Goal: Find contact information: Find contact information

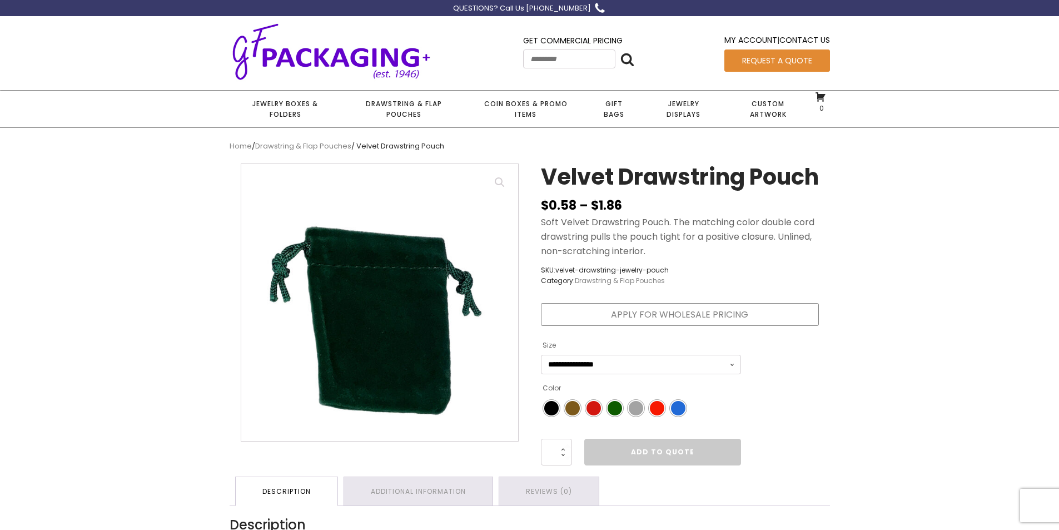
click at [333, 47] on img at bounding box center [331, 51] width 203 height 61
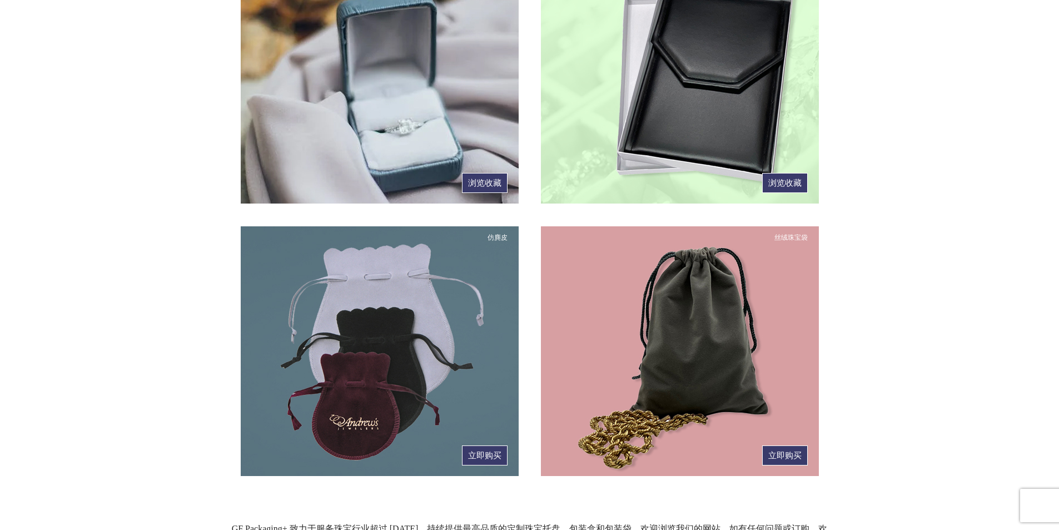
scroll to position [745, 0]
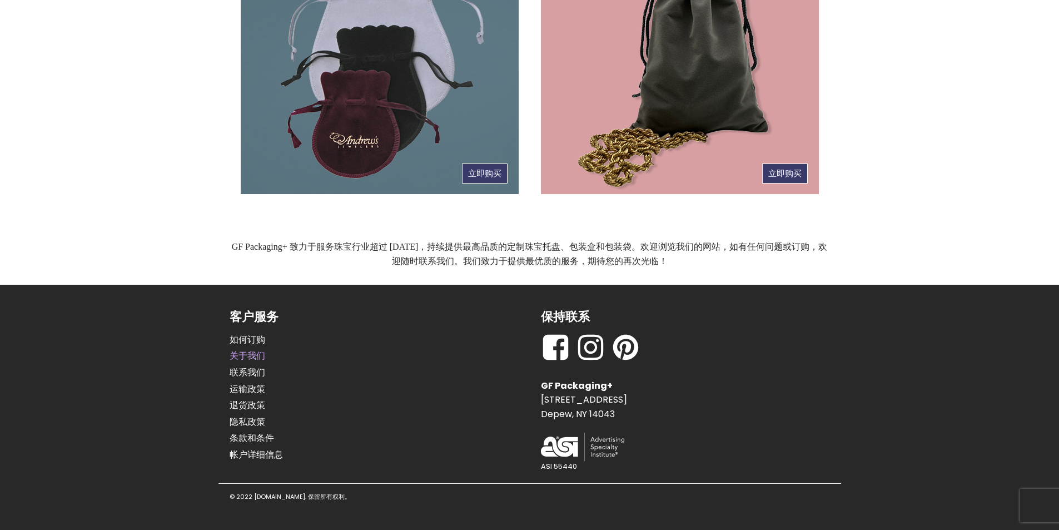
click at [235, 352] on font "关于我们" at bounding box center [248, 355] width 36 height 13
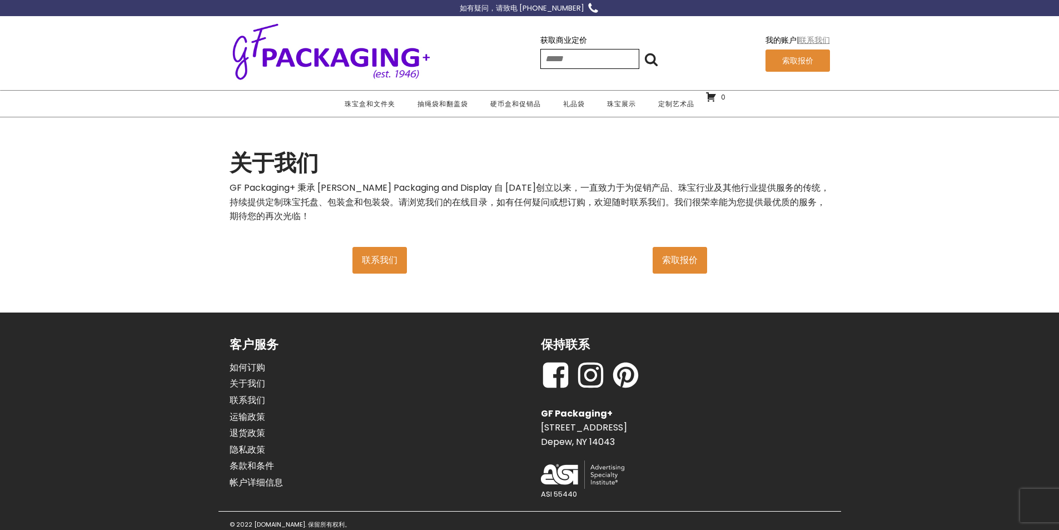
click at [825, 37] on font "联系我们" at bounding box center [814, 39] width 31 height 11
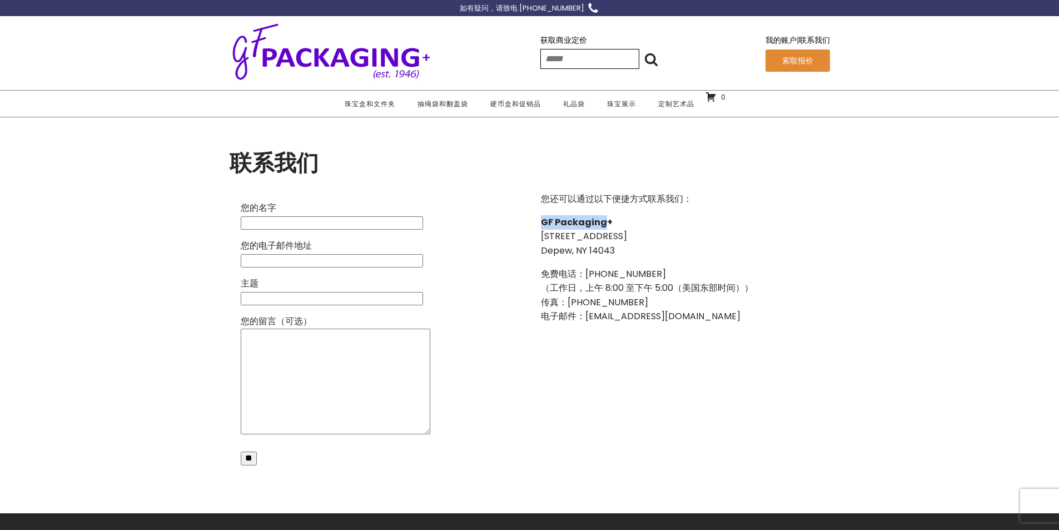
drag, startPoint x: 603, startPoint y: 223, endPoint x: 538, endPoint y: 220, distance: 64.6
click at [538, 220] on div "您还可以通过以下便捷方式联系我们： GF Packaging+ 786 Terrace Boulevard, Suite #23 Depew, NY 1404…" at bounding box center [680, 333] width 300 height 304
copy font "GF Packaging"
click at [210, 223] on section "联系我们 您的名字 您的电子邮件地址 主题 您的留言（可选） ** Δ 您还可以通过以下便捷方式联系我们： GF Packaging+ 786 Terrace…" at bounding box center [529, 314] width 1059 height 395
drag, startPoint x: 616, startPoint y: 252, endPoint x: 535, endPoint y: 236, distance: 82.2
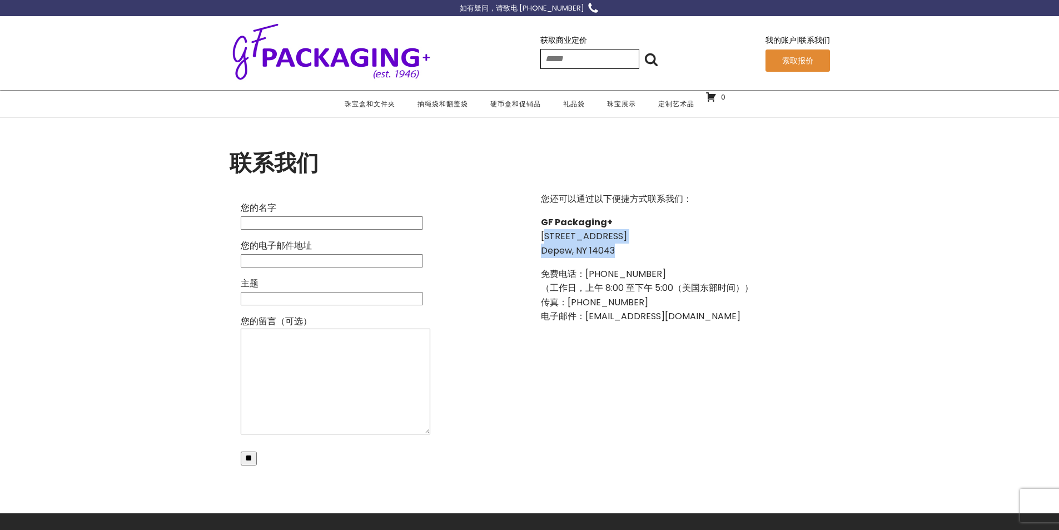
click at [536, 236] on div "您还可以通过以下便捷方式联系我们： GF Packaging+ 786 Terrace Boulevard, Suite #23 Depew, NY 1404…" at bounding box center [680, 333] width 300 height 304
copy p "786 Terrace Boulevard, Suite #23 Depew, NY 14043"
click at [112, 181] on section "联系我们 您的名字 您的电子邮件地址 主题 您的留言（可选） ** Δ 您还可以通过以下便捷方式联系我们： GF Packaging+ 786 Terrace…" at bounding box center [529, 314] width 1059 height 395
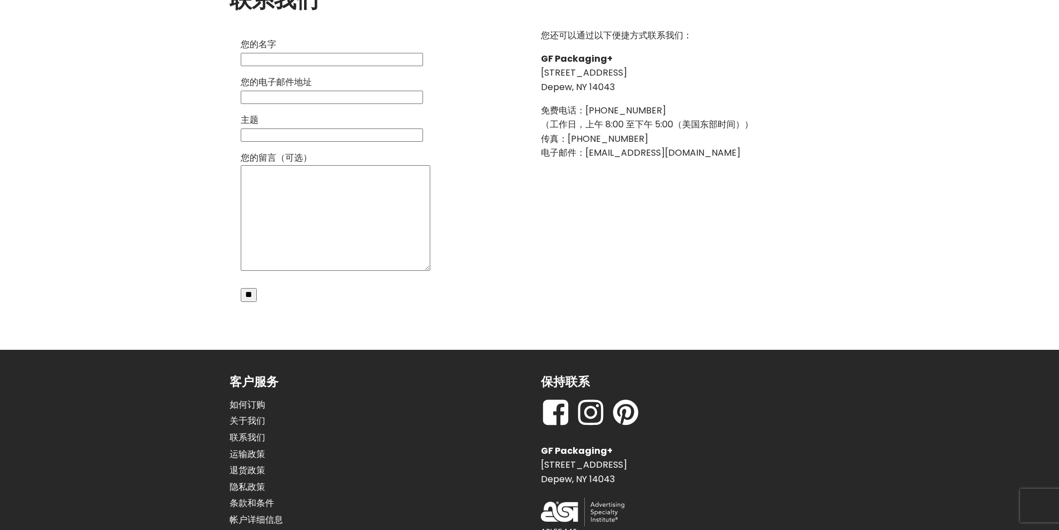
scroll to position [167, 0]
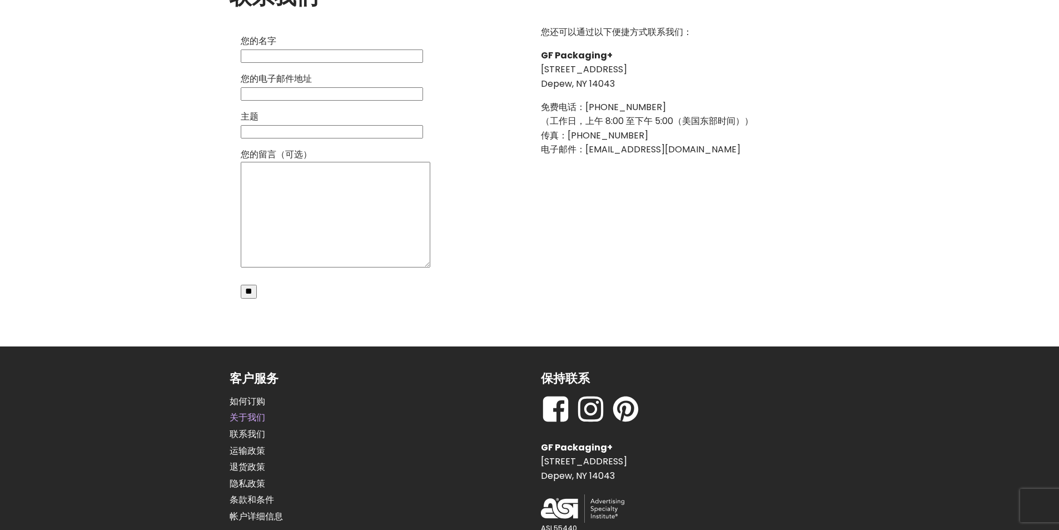
click at [258, 411] on font "关于我们" at bounding box center [248, 417] width 36 height 13
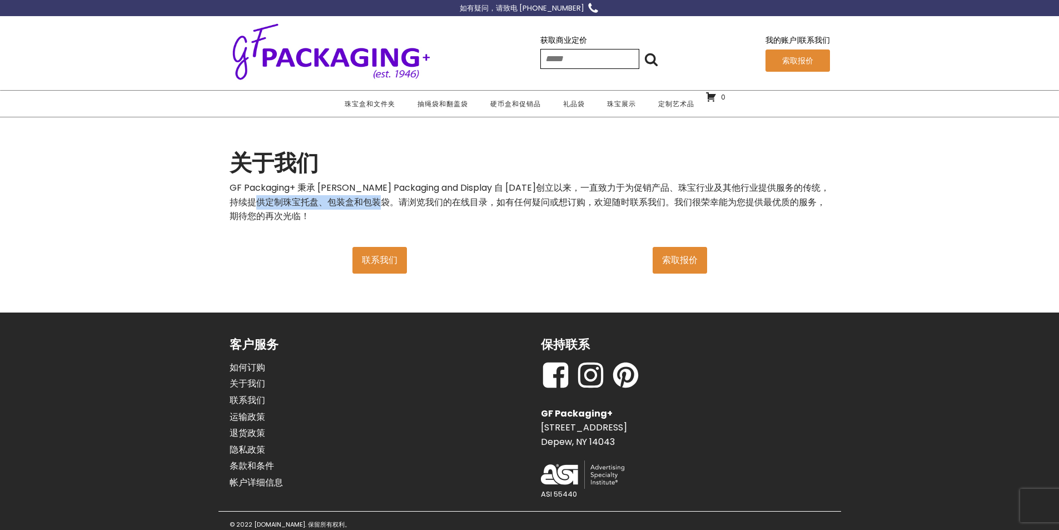
drag, startPoint x: 257, startPoint y: 203, endPoint x: 377, endPoint y: 204, distance: 120.1
click at [377, 204] on font "GF Packaging+ 秉承 [PERSON_NAME] Packaging and Display 自 [DATE]创立以来，一直致力于为促销产品、珠宝…" at bounding box center [530, 201] width 600 height 41
copy font "定制珠宝托盘、包装盒和包装袋"
click at [141, 45] on div "获取商业定价 搜索： ** 我的账户 | 联系我们 索取报价" at bounding box center [529, 54] width 1059 height 71
drag, startPoint x: 526, startPoint y: 8, endPoint x: 576, endPoint y: 9, distance: 50.0
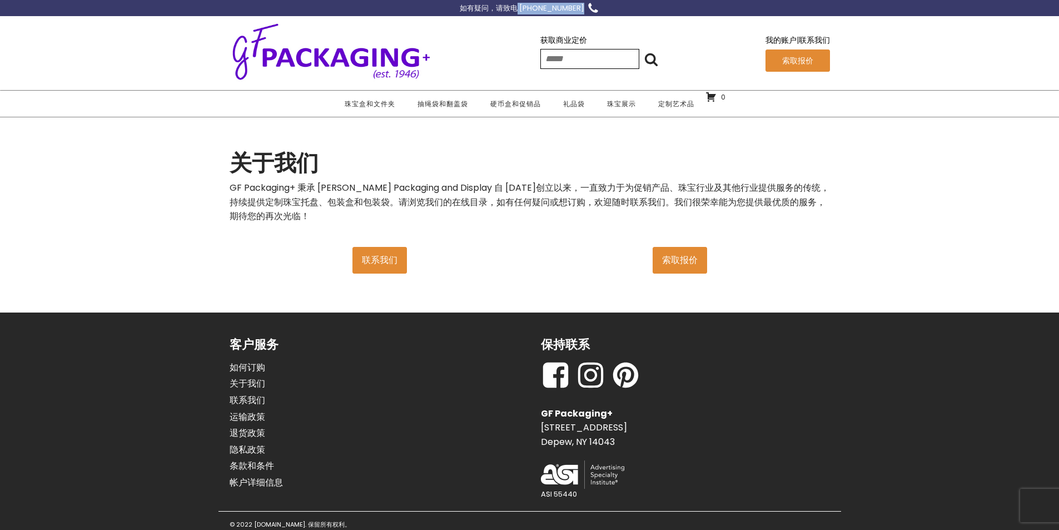
click at [576, 9] on div "如有疑问，请致电 [PHONE_NUMBER]" at bounding box center [530, 8] width 600 height 12
copy font "1.800.828.7701"
click at [147, 182] on section "关于我们 GF Packaging+ 秉承 Gerald Fried Packaging and Display 自 1946 年创立以来，一直致力于为促销产…" at bounding box center [529, 214] width 1059 height 195
click at [243, 396] on font "联系我们" at bounding box center [248, 400] width 36 height 13
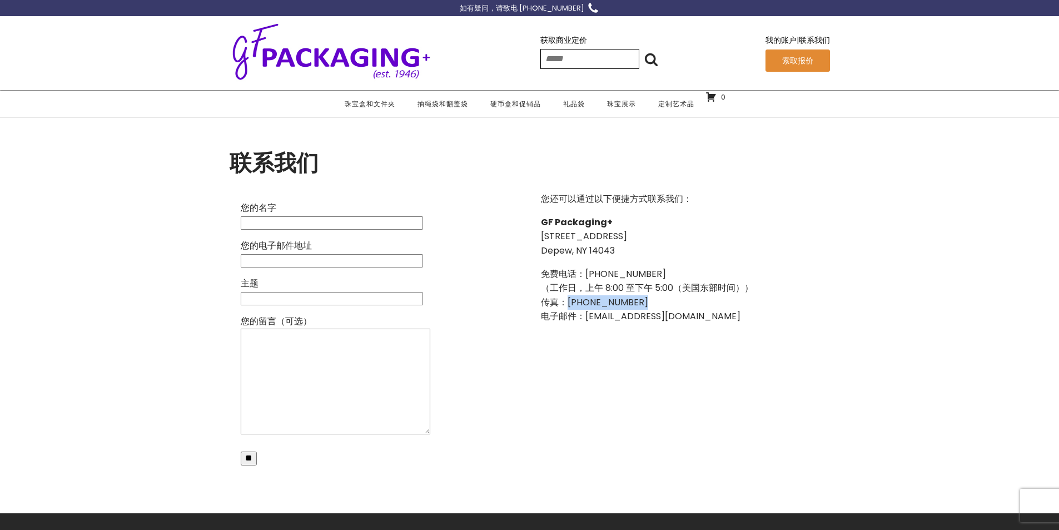
drag, startPoint x: 634, startPoint y: 301, endPoint x: 568, endPoint y: 307, distance: 67.0
click at [568, 307] on font "传真：[PHONE_NUMBER]" at bounding box center [594, 302] width 107 height 13
copy font "(716) 692-5458"
drag, startPoint x: 675, startPoint y: 314, endPoint x: 589, endPoint y: 316, distance: 86.2
click at [589, 316] on p "免费电话：(800) 828-7701 （工作日，上午 8:00 至下午 5:00（美国东部时间）） 传真：(716) 692-5458 电子邮件： sale…" at bounding box center [647, 295] width 212 height 57
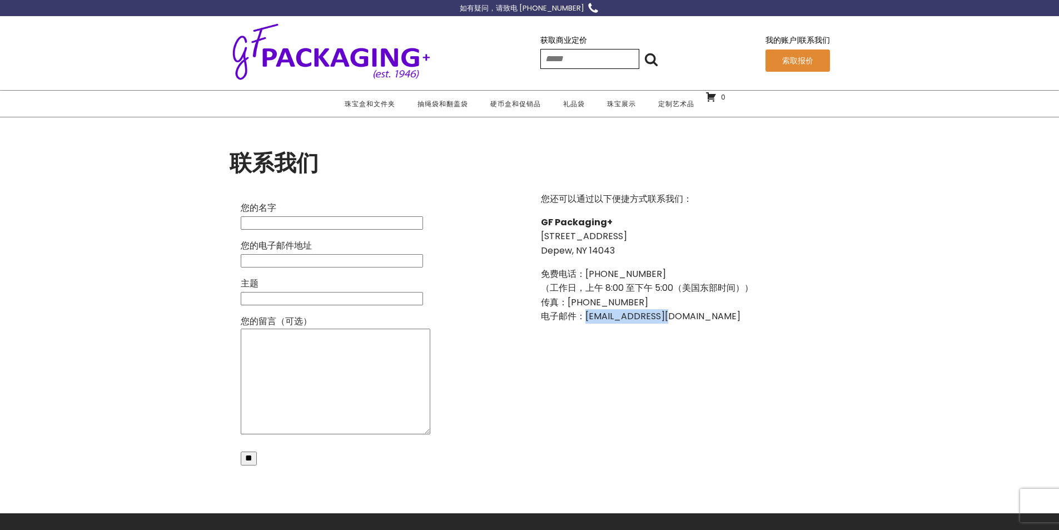
copy font "sales@gfried.com"
click at [167, 160] on section "联系我们 您的名字 您的电子邮件地址 主题 您的留言（可选） ** Δ 您还可以通过以下便捷方式联系我们： GF Packaging+ 786 Terrace…" at bounding box center [529, 314] width 1059 height 395
drag, startPoint x: 604, startPoint y: 226, endPoint x: 538, endPoint y: 220, distance: 67.0
click at [538, 220] on div "您还可以通过以下便捷方式联系我们： GF Packaging+ 786 Terrace Boulevard, Suite #23 Depew, NY 1404…" at bounding box center [680, 333] width 300 height 304
copy font "GF Packaging"
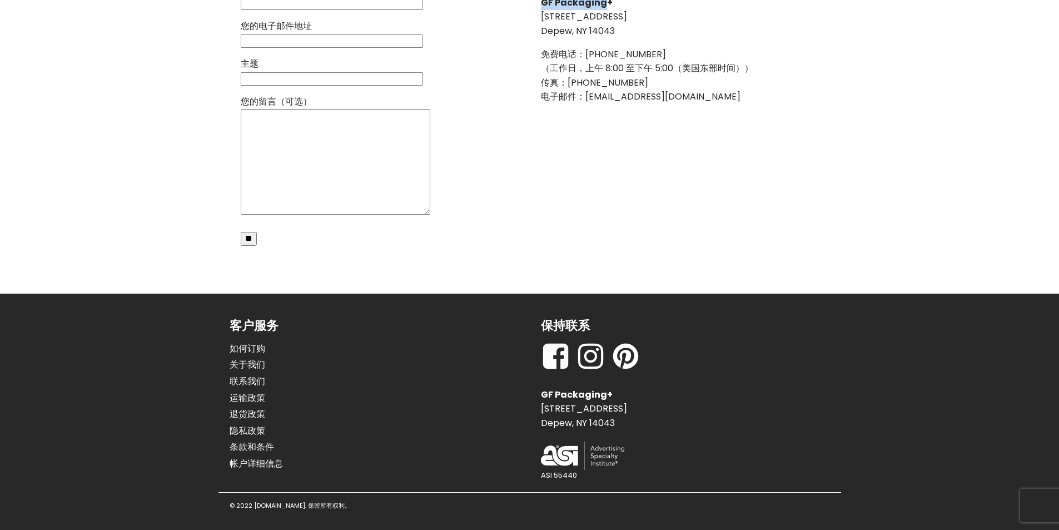
scroll to position [227, 0]
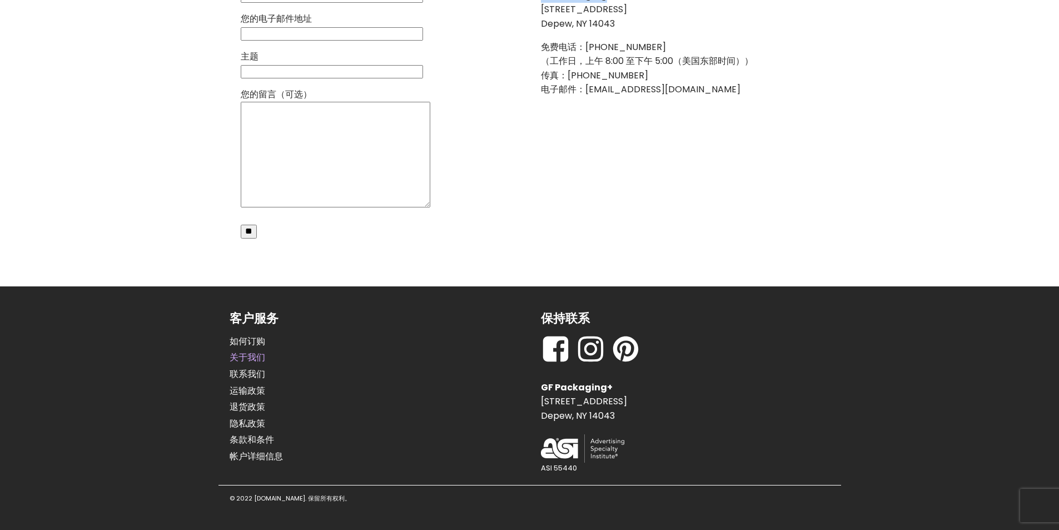
click at [260, 351] on font "关于我们" at bounding box center [248, 357] width 36 height 13
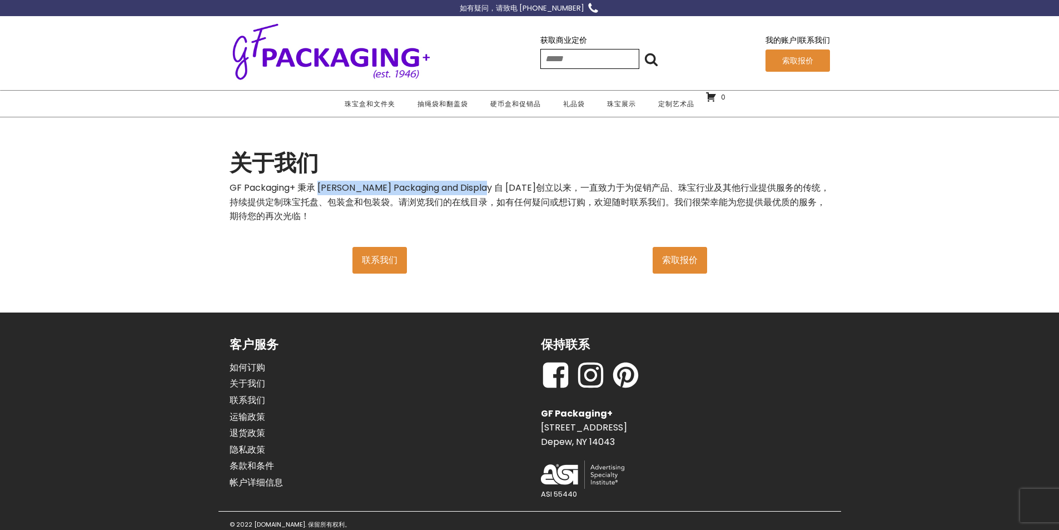
drag, startPoint x: 319, startPoint y: 189, endPoint x: 475, endPoint y: 188, distance: 156.2
click at [475, 188] on font "GF Packaging+ 秉承 [PERSON_NAME] Packaging and Display 自 [DATE]创立以来，一直致力于为促销产品、珠宝…" at bounding box center [530, 201] width 600 height 41
copy font "[PERSON_NAME] Packaging and Display"
drag, startPoint x: 615, startPoint y: 441, endPoint x: 536, endPoint y: 428, distance: 80.0
click at [536, 428] on div "保持联系 GF Packaging+ [STREET_ADDRESS] ASI 55440" at bounding box center [685, 423] width 311 height 177
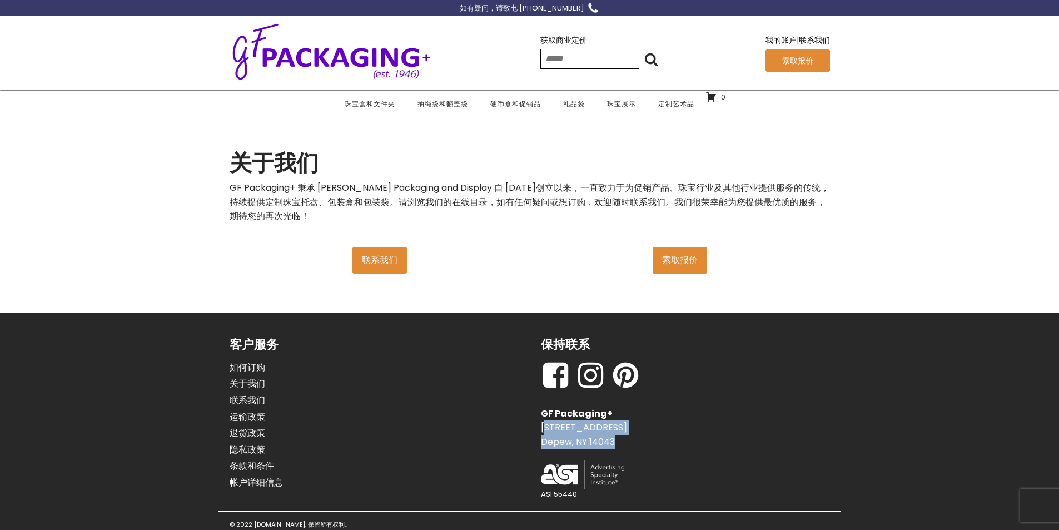
copy p "[STREET_ADDRESS]"
click at [257, 393] on font "联系我们" at bounding box center [248, 400] width 36 height 14
